Goal: Find specific page/section: Find specific page/section

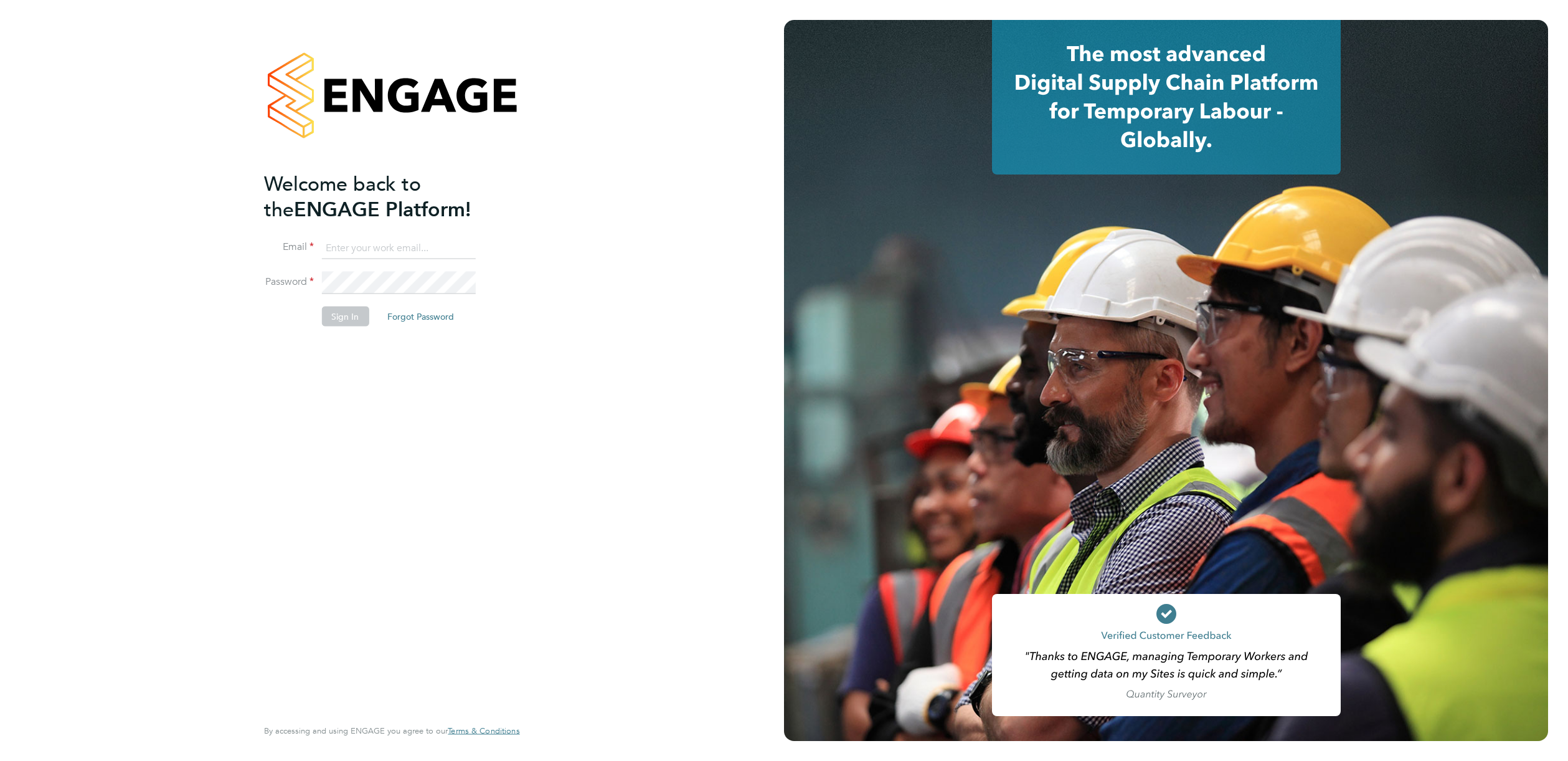
type input "[EMAIL_ADDRESS][PERSON_NAME][DOMAIN_NAME]"
click at [339, 313] on button "Sign In" at bounding box center [345, 316] width 47 height 20
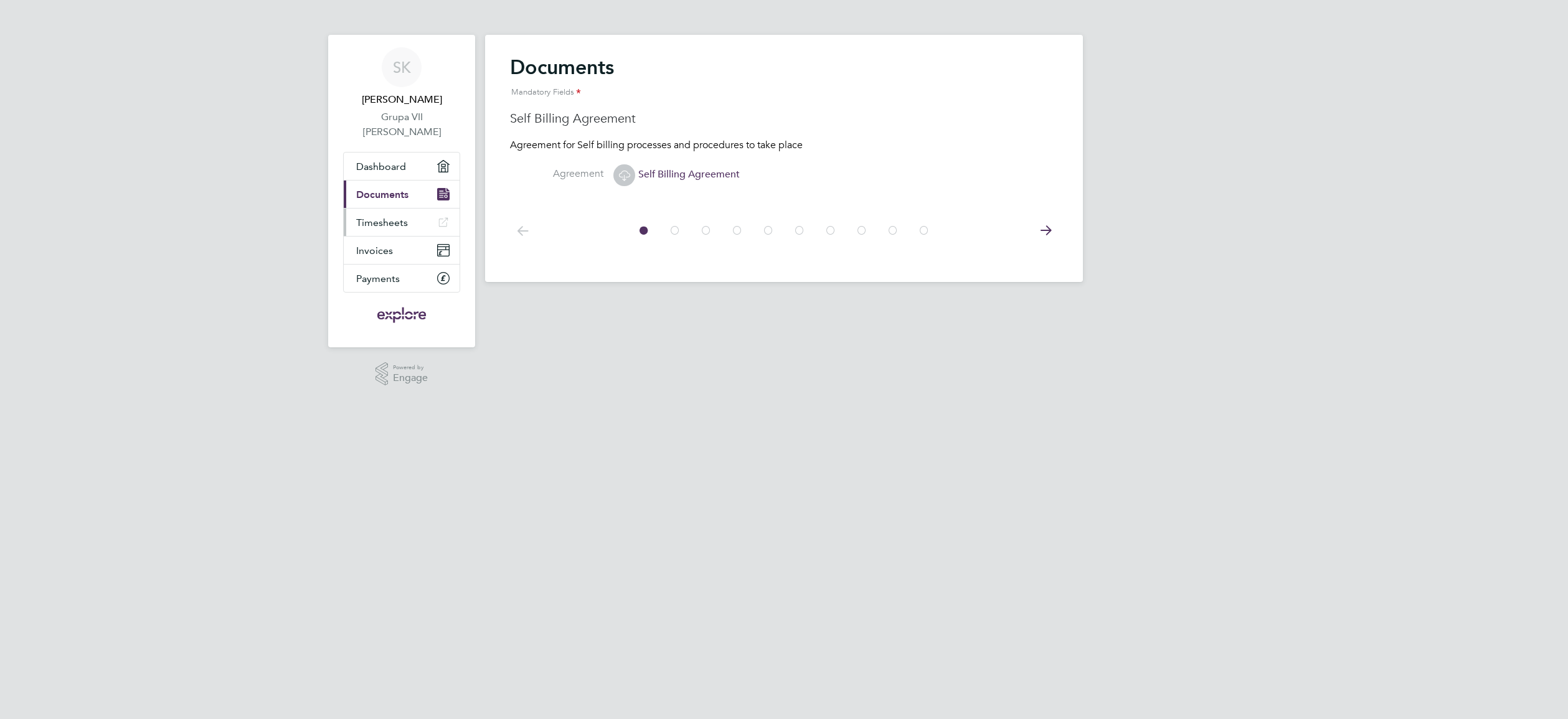
click at [407, 219] on span "Timesheets" at bounding box center [382, 223] width 52 height 12
